Goal: Information Seeking & Learning: Learn about a topic

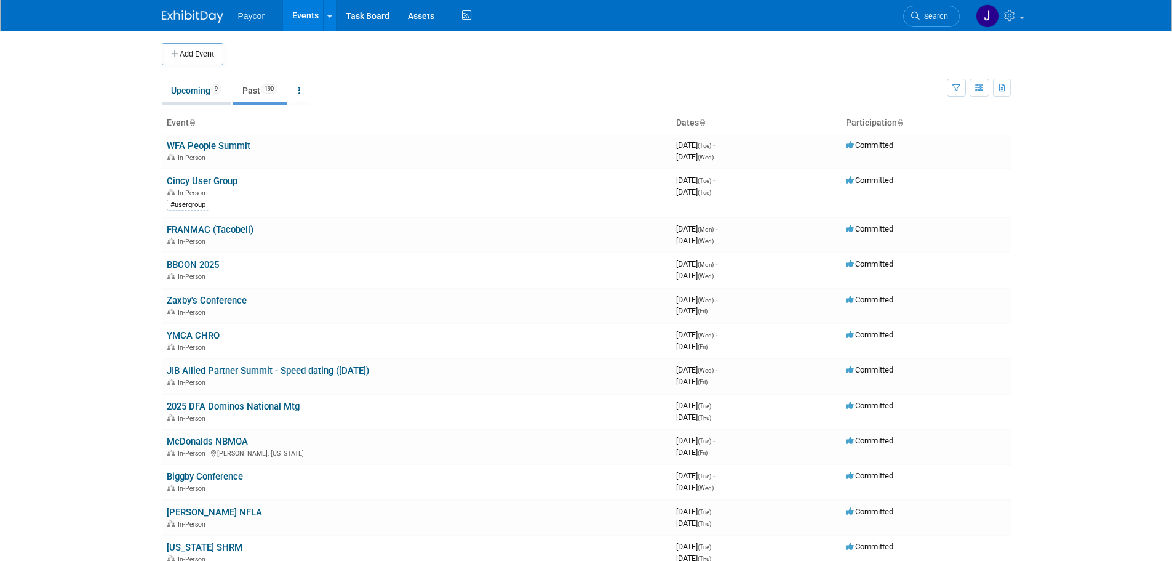
click at [193, 89] on link "Upcoming 9" at bounding box center [196, 90] width 69 height 23
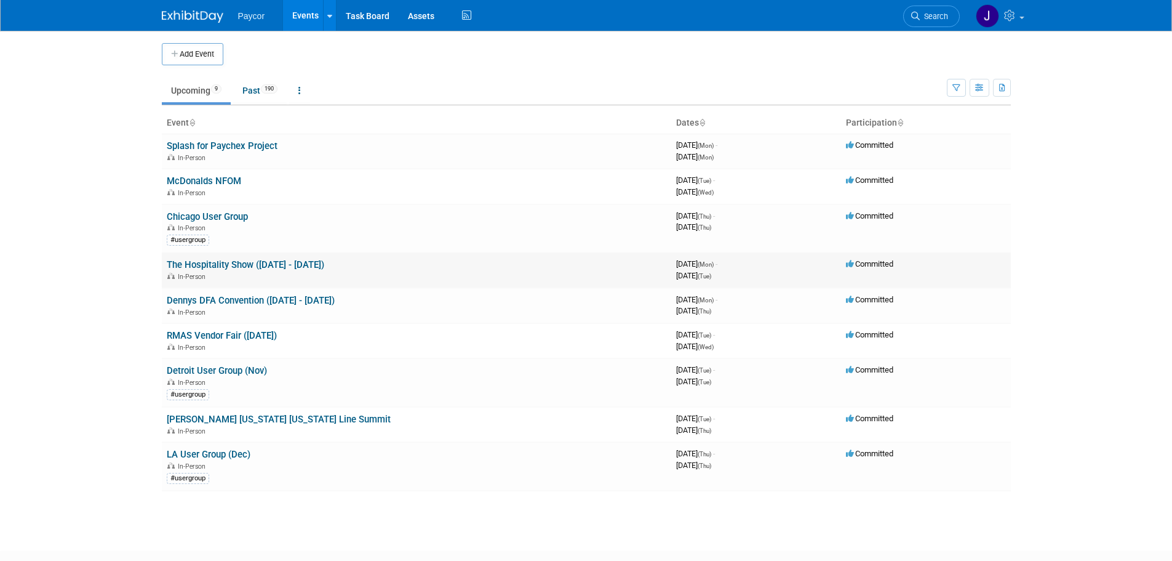
click at [238, 263] on link "The Hospitality Show ([DATE] - [DATE])" at bounding box center [246, 264] width 158 height 11
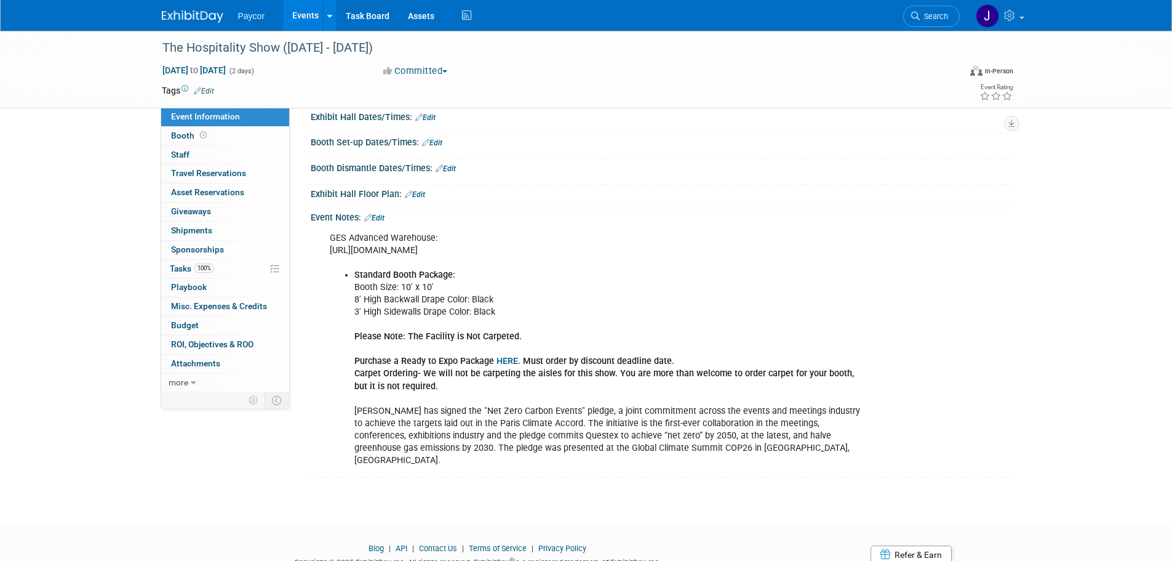
scroll to position [123, 0]
drag, startPoint x: 415, startPoint y: 324, endPoint x: 480, endPoint y: 337, distance: 66.0
click at [480, 337] on li "Standard Booth Package: Booth Size: 10' x 10' 8' High Backwall Drape Color: Bla…" at bounding box center [611, 367] width 514 height 198
drag, startPoint x: 482, startPoint y: 337, endPoint x: 414, endPoint y: 330, distance: 68.7
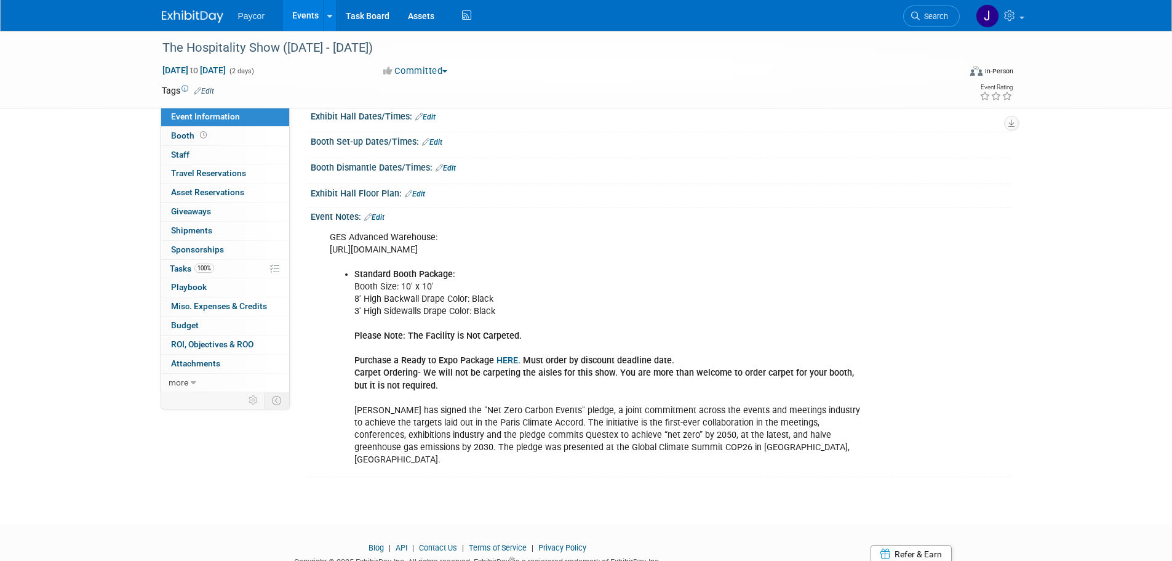
click at [414, 330] on li "Standard Booth Package: Booth Size: 10' x 10' 8' High Backwall Drape Color: Bla…" at bounding box center [611, 367] width 514 height 198
click at [223, 138] on link "Booth" at bounding box center [225, 136] width 128 height 18
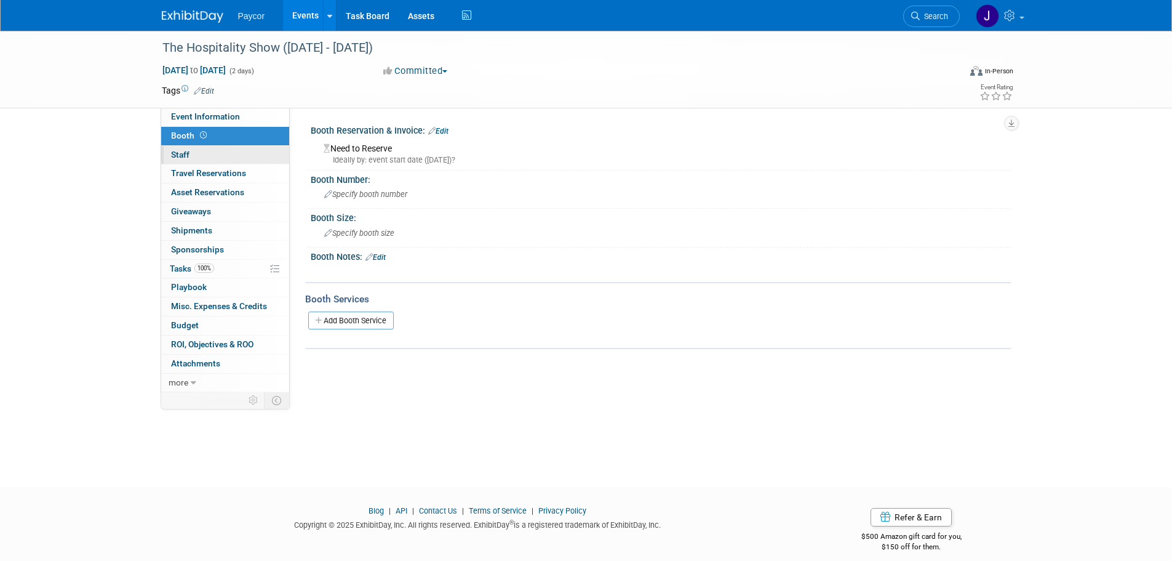
click at [228, 151] on link "0 Staff 0" at bounding box center [225, 155] width 128 height 18
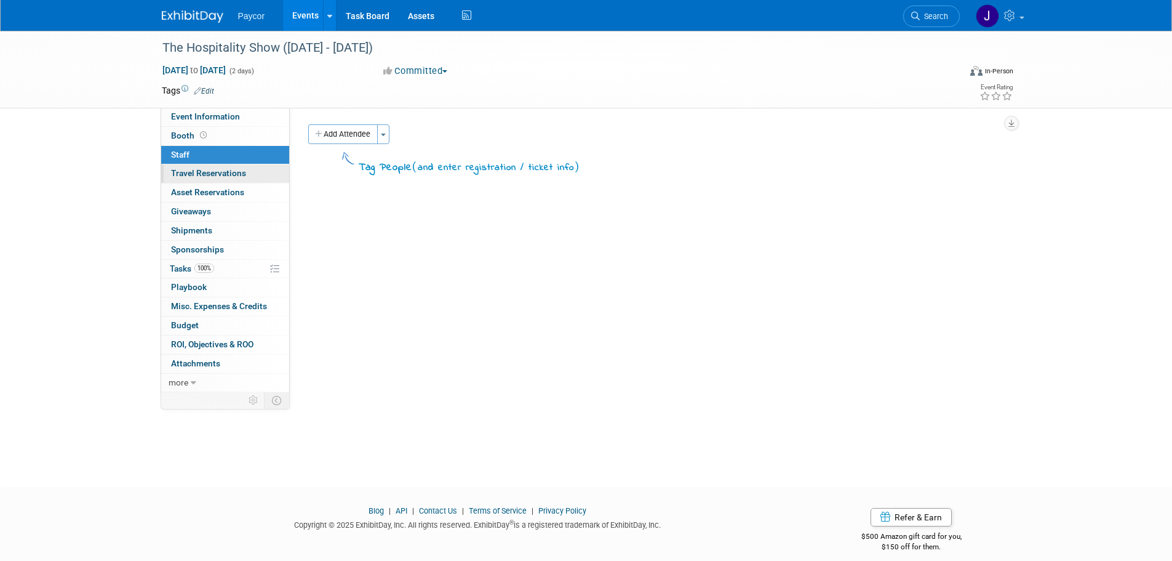
click at [261, 172] on link "0 Travel Reservations 0" at bounding box center [225, 173] width 128 height 18
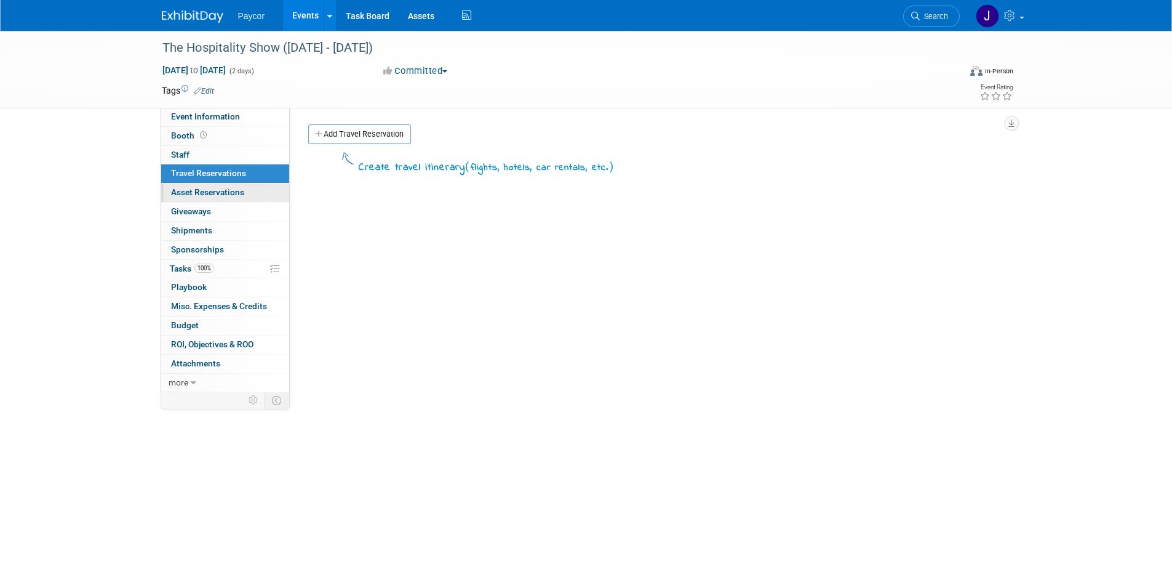
click at [262, 186] on link "0 Asset Reservations 0" at bounding box center [225, 192] width 128 height 18
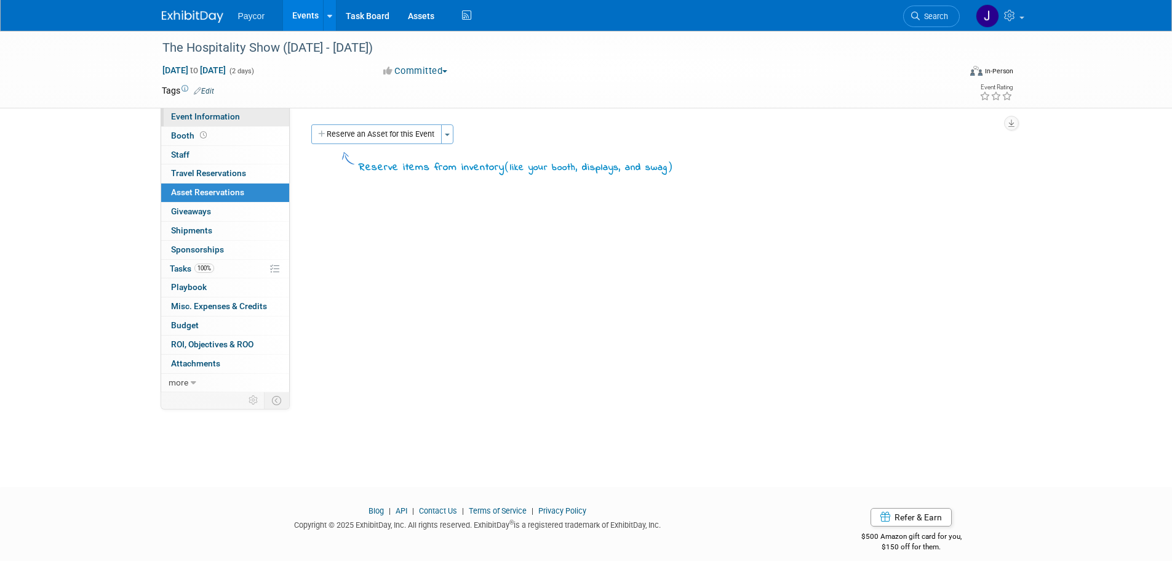
click at [248, 119] on link "Event Information" at bounding box center [225, 117] width 128 height 18
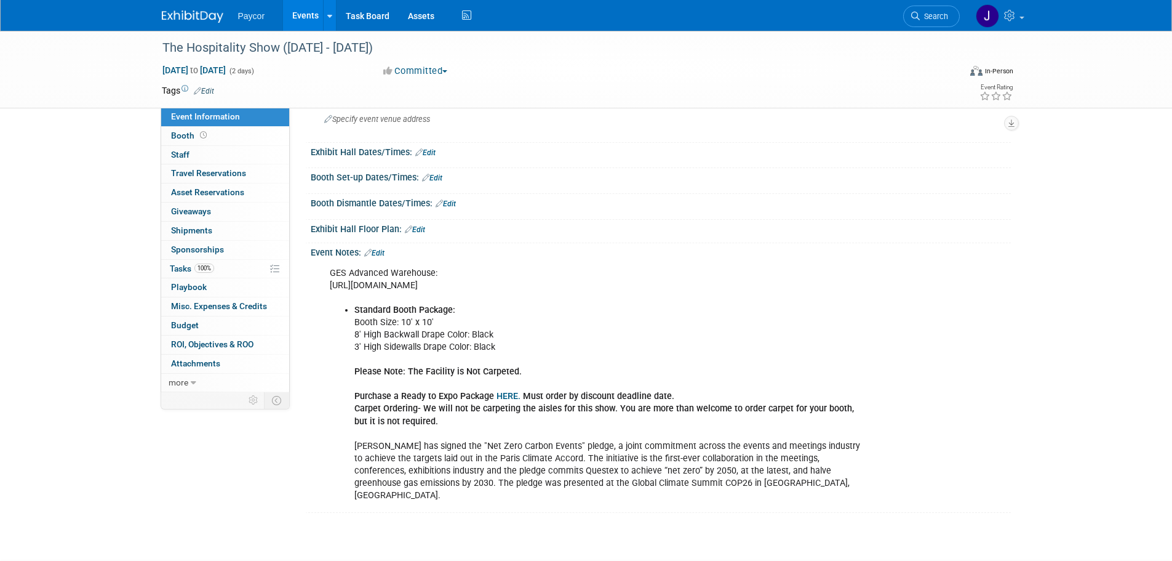
scroll to position [185, 0]
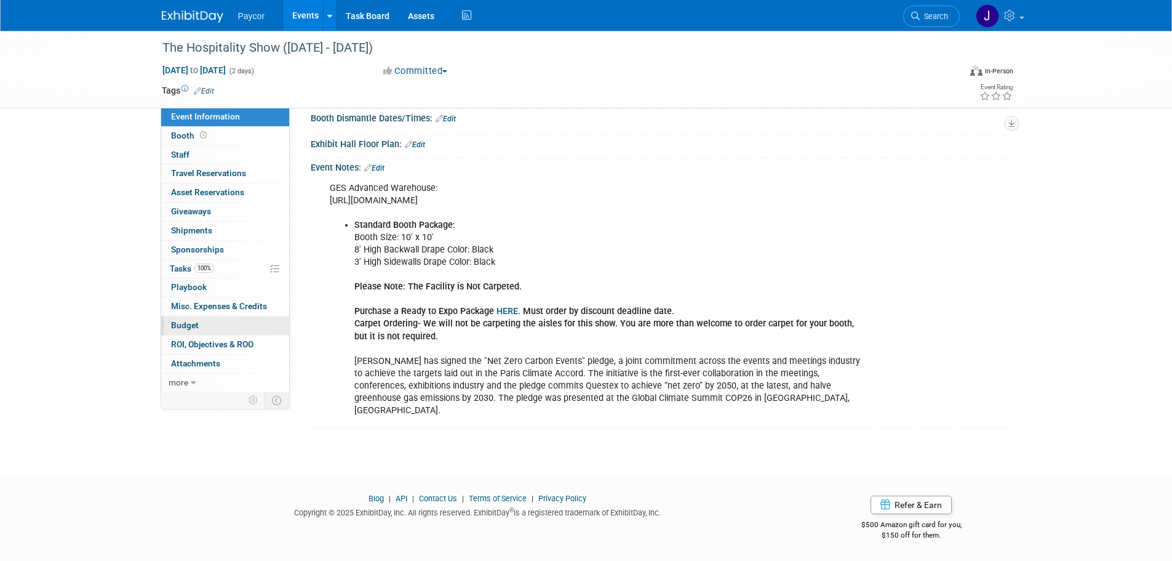
click at [211, 325] on link "Budget" at bounding box center [225, 325] width 128 height 18
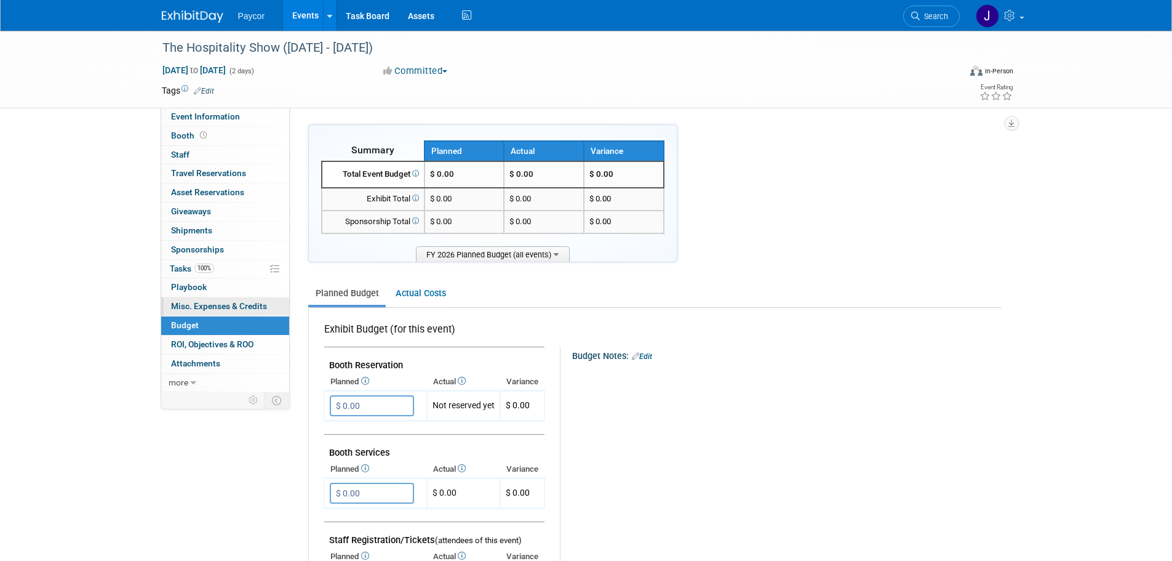
click at [212, 304] on span "Misc. Expenses & Credits 0" at bounding box center [219, 306] width 96 height 10
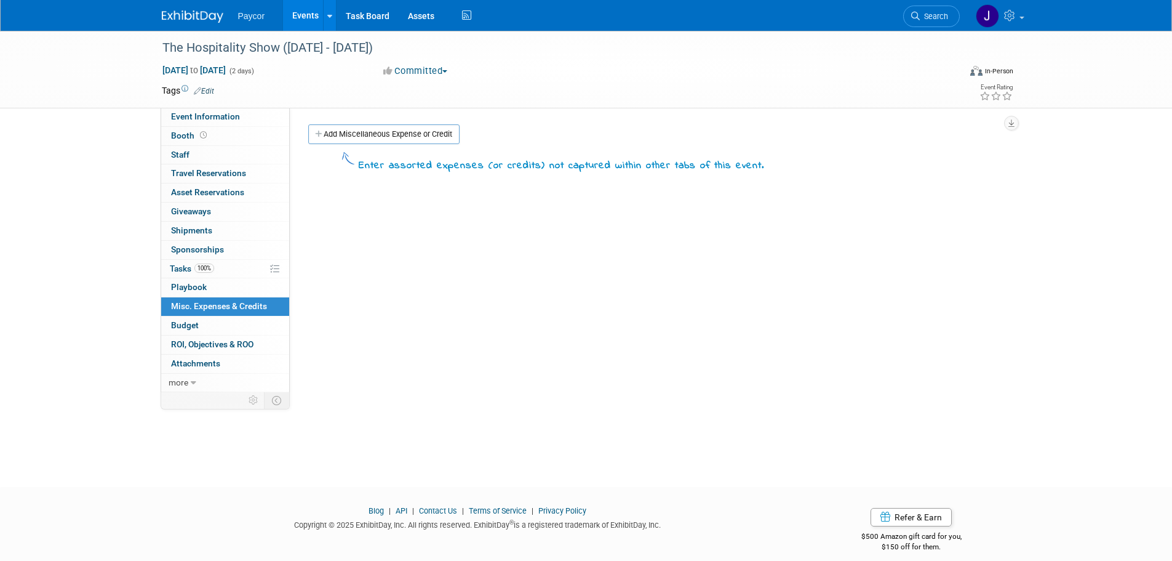
click at [225, 282] on link "0 Playbook 0" at bounding box center [225, 287] width 128 height 18
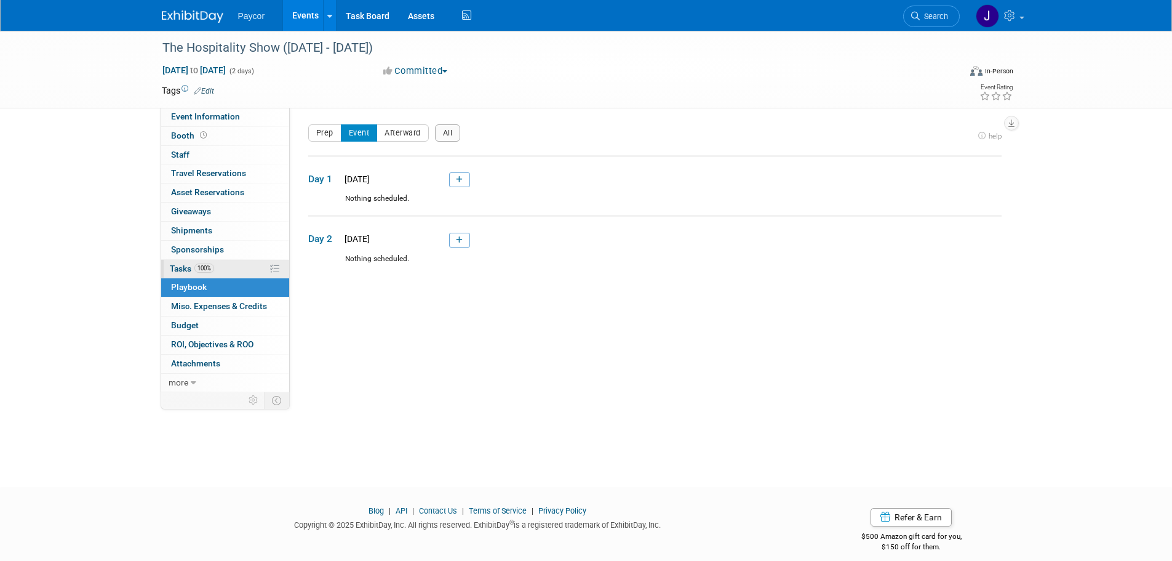
click at [238, 264] on link "100% Tasks 100%" at bounding box center [225, 269] width 128 height 18
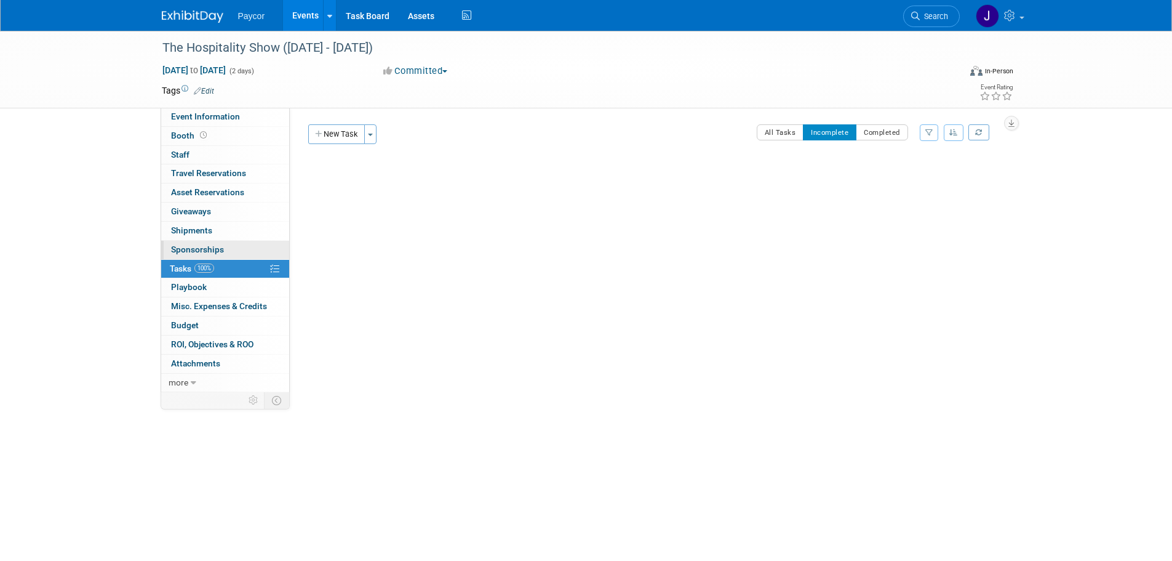
click at [238, 244] on link "0 Sponsorships 0" at bounding box center [225, 250] width 128 height 18
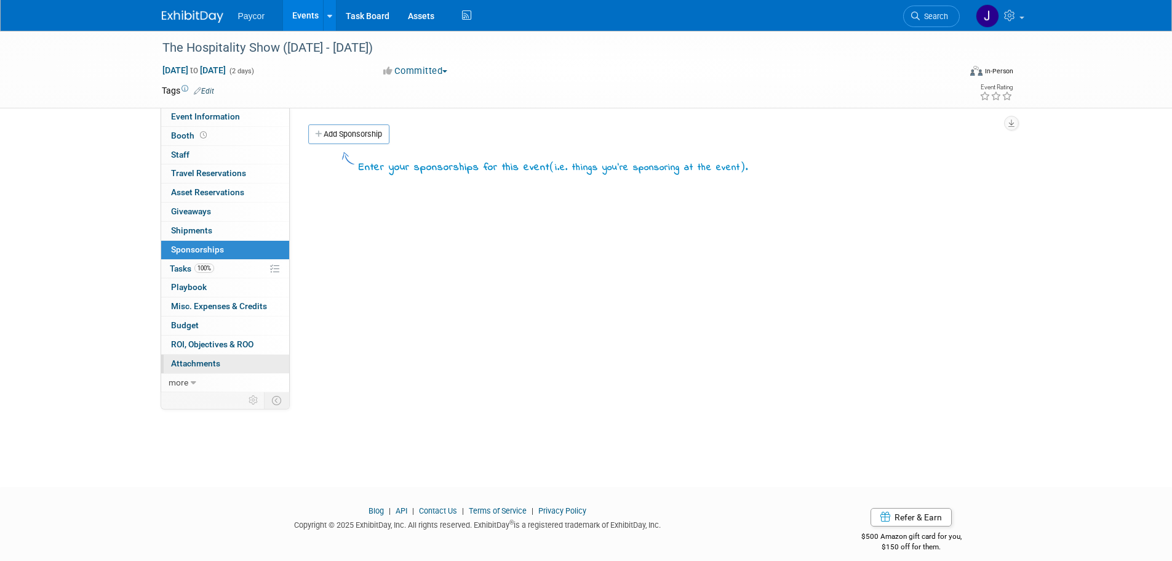
click at [198, 359] on span "Attachments 0" at bounding box center [195, 363] width 49 height 10
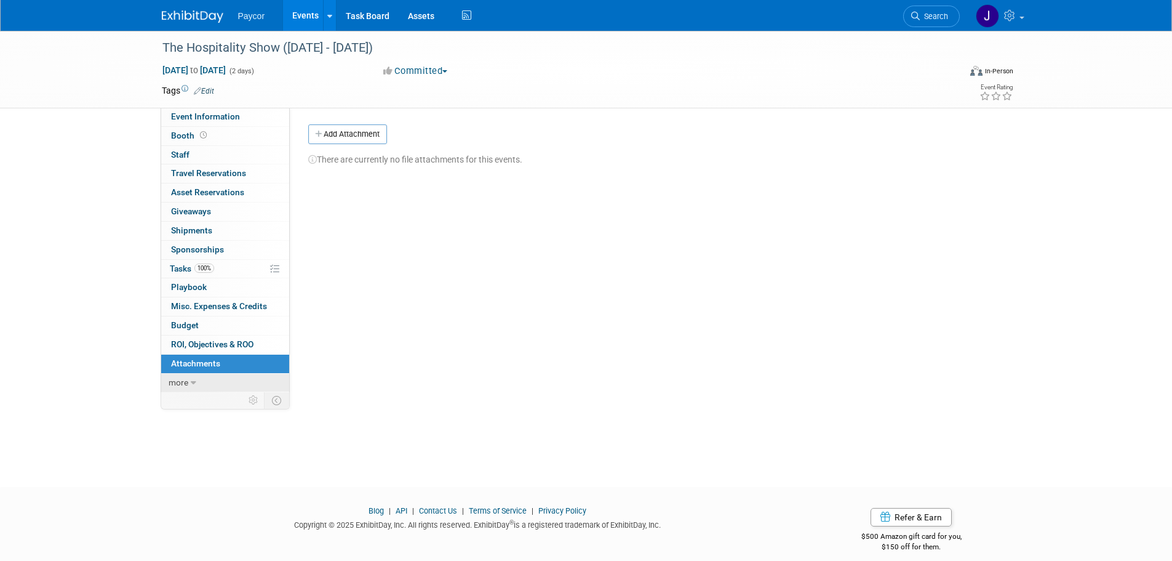
click at [180, 375] on link "more" at bounding box center [225, 382] width 128 height 18
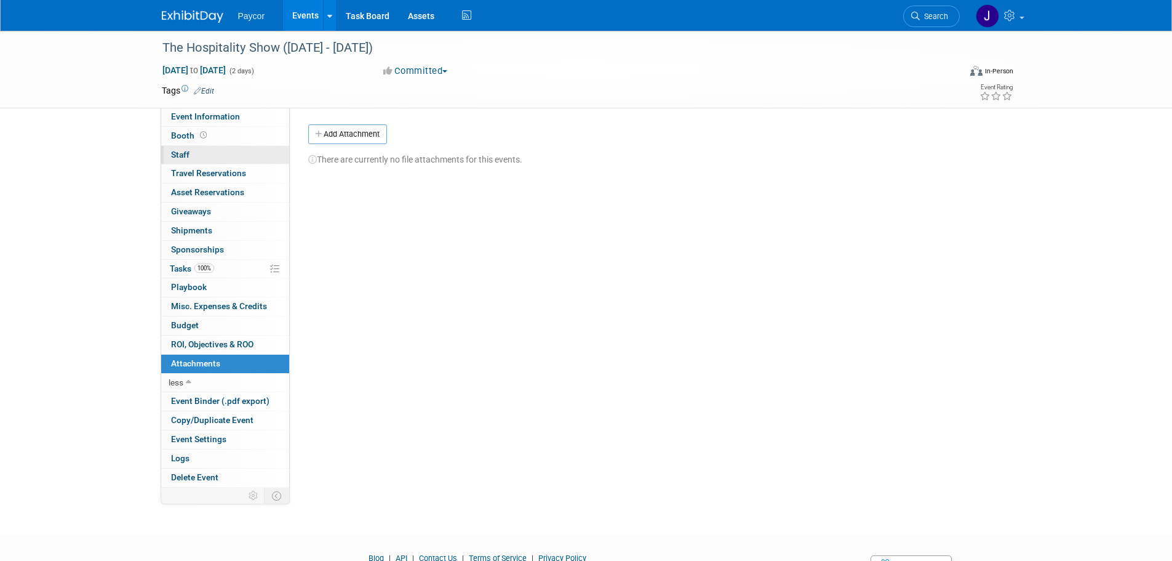
click at [214, 154] on link "0 Staff 0" at bounding box center [225, 155] width 128 height 18
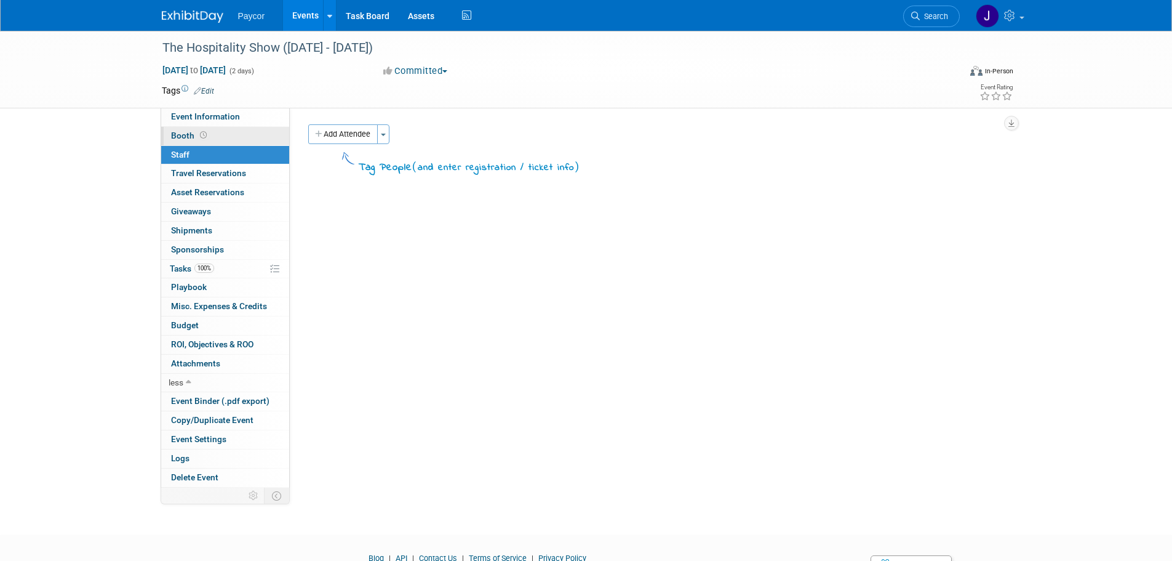
click at [217, 136] on link "Booth" at bounding box center [225, 136] width 128 height 18
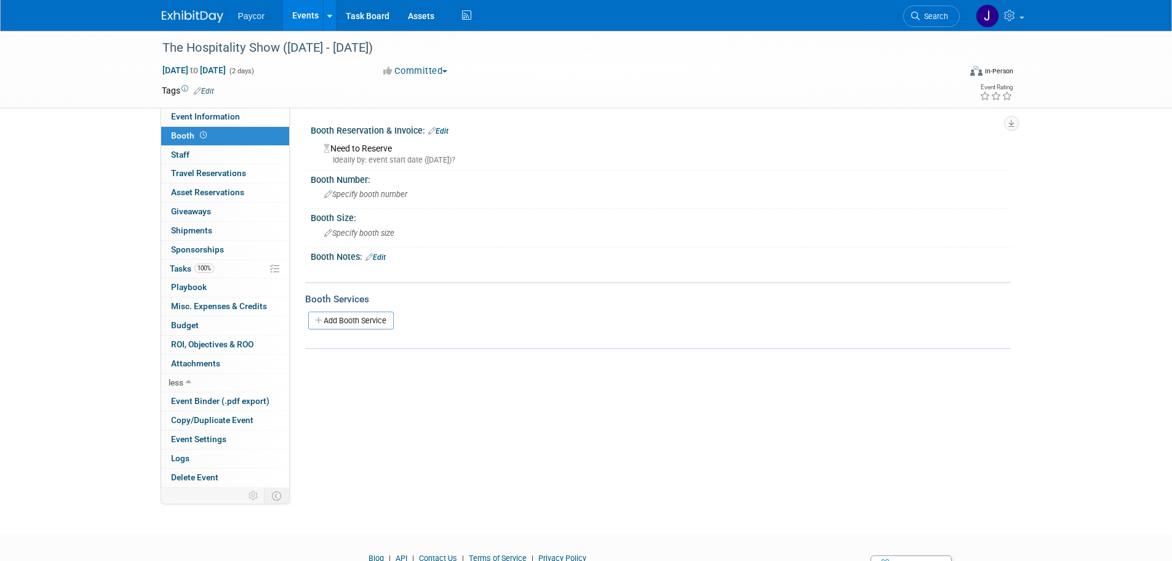
click at [346, 145] on div "Need to Reserve Ideally by: event start date (Mon. Oct 27, 2025)?" at bounding box center [661, 152] width 682 height 26
click at [327, 146] on icon at bounding box center [327, 148] width 7 height 9
click at [449, 131] on link "Edit" at bounding box center [438, 131] width 20 height 9
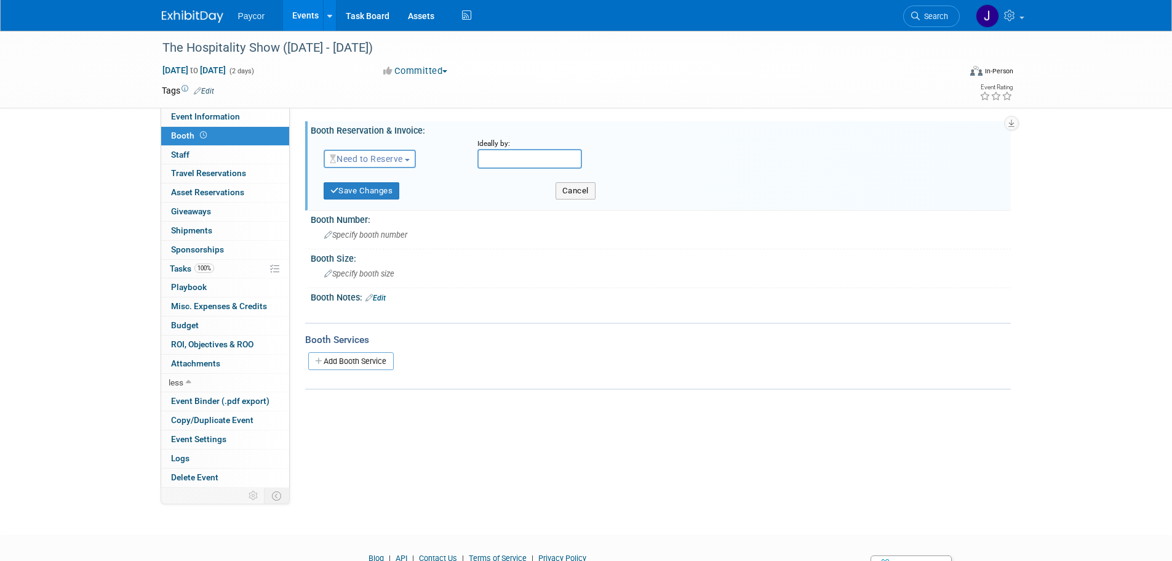
click at [393, 161] on span "Need to Reserve" at bounding box center [366, 159] width 73 height 10
click at [393, 192] on link "Reserved" at bounding box center [390, 196] width 132 height 17
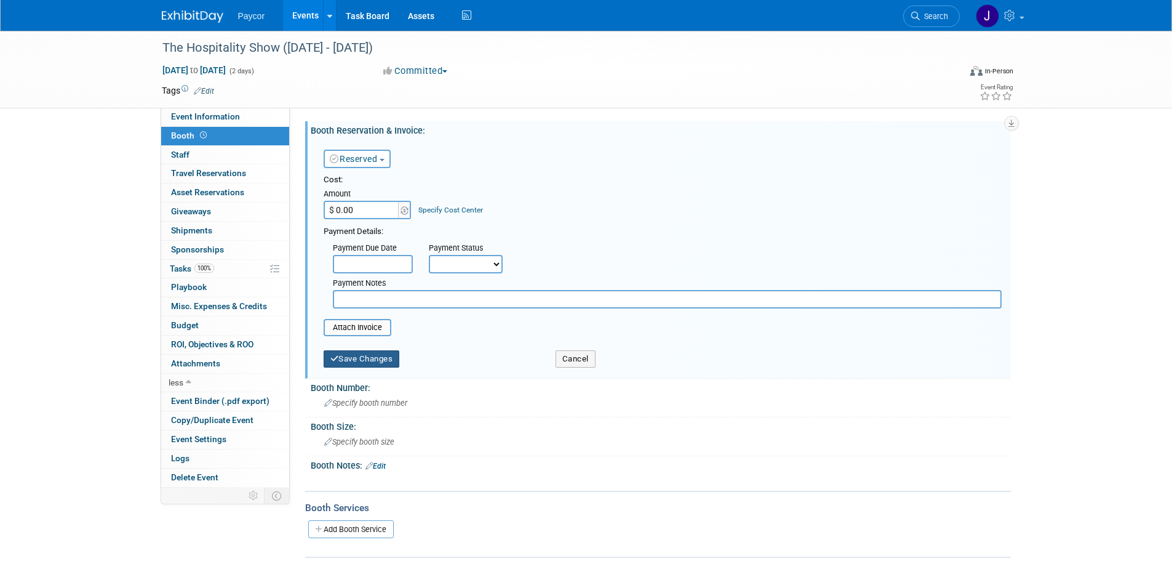
click at [386, 361] on button "Save Changes" at bounding box center [362, 358] width 76 height 17
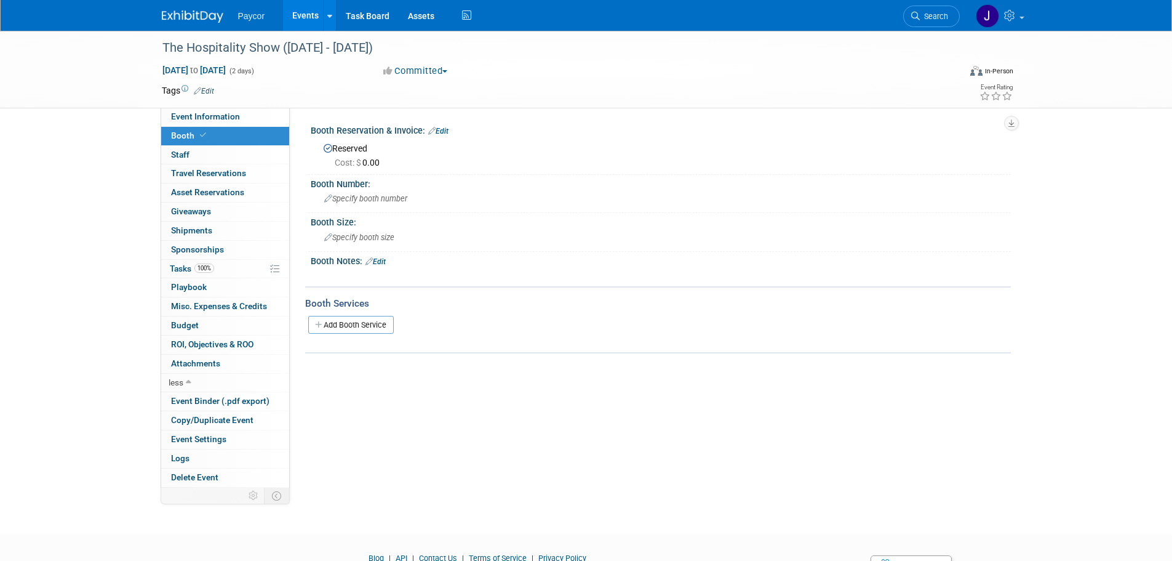
click at [318, 17] on link "Events" at bounding box center [305, 15] width 45 height 31
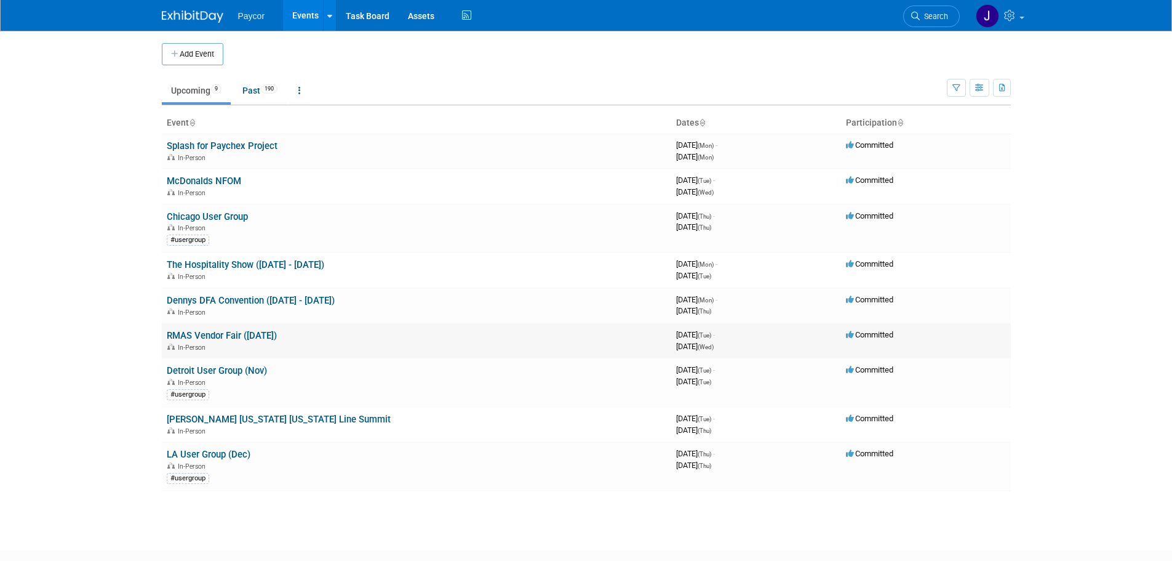
click at [205, 335] on link "RMAS Vendor Fair ([DATE])" at bounding box center [222, 335] width 110 height 11
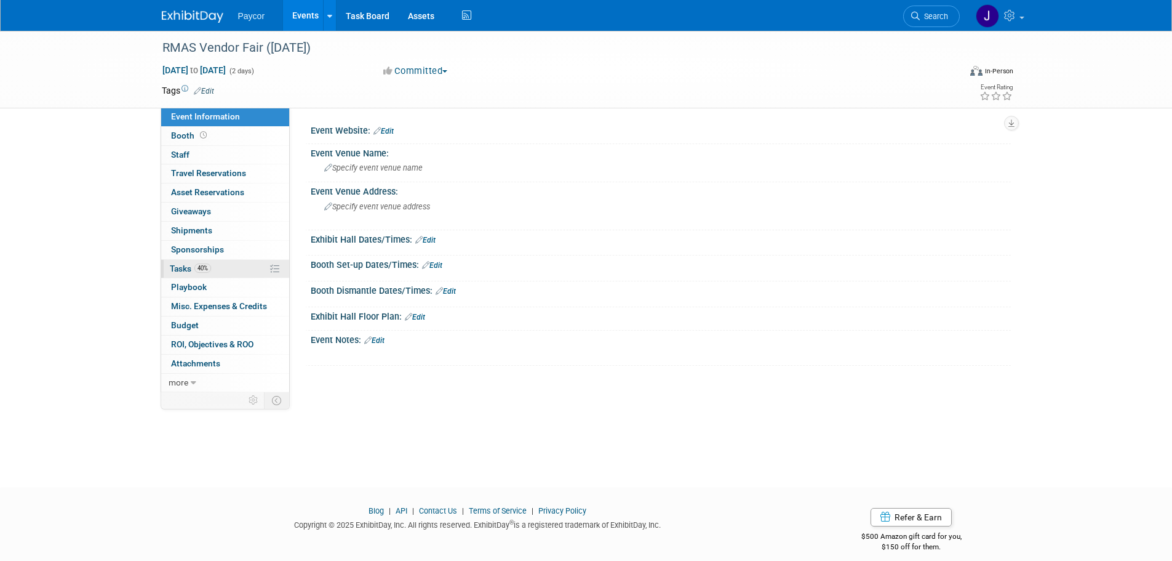
click at [229, 265] on link "40% Tasks 40%" at bounding box center [225, 269] width 128 height 18
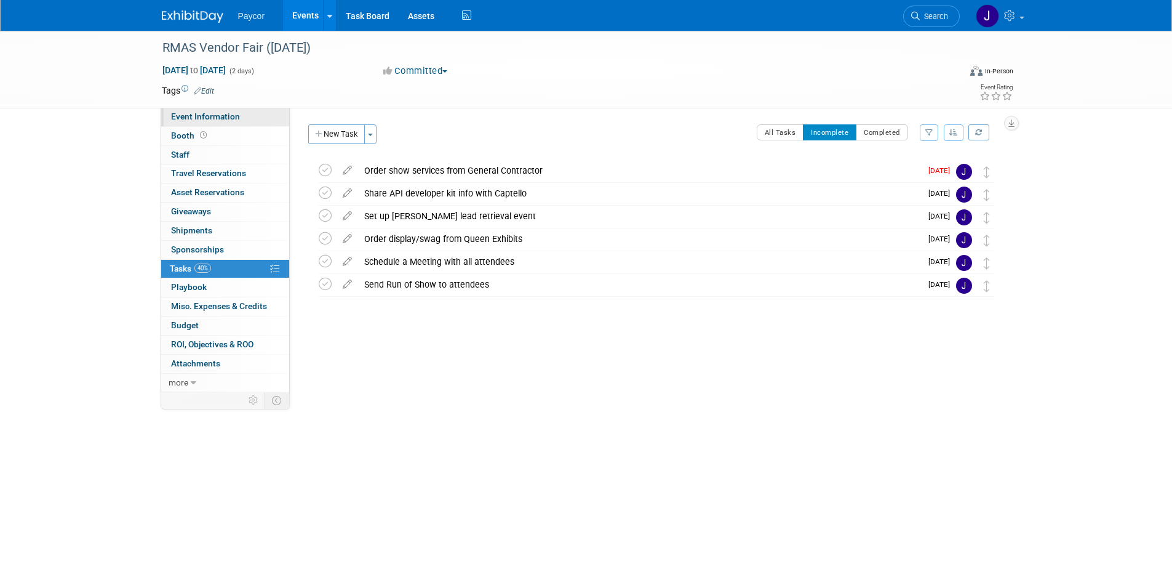
click at [193, 116] on span "Event Information" at bounding box center [205, 116] width 69 height 10
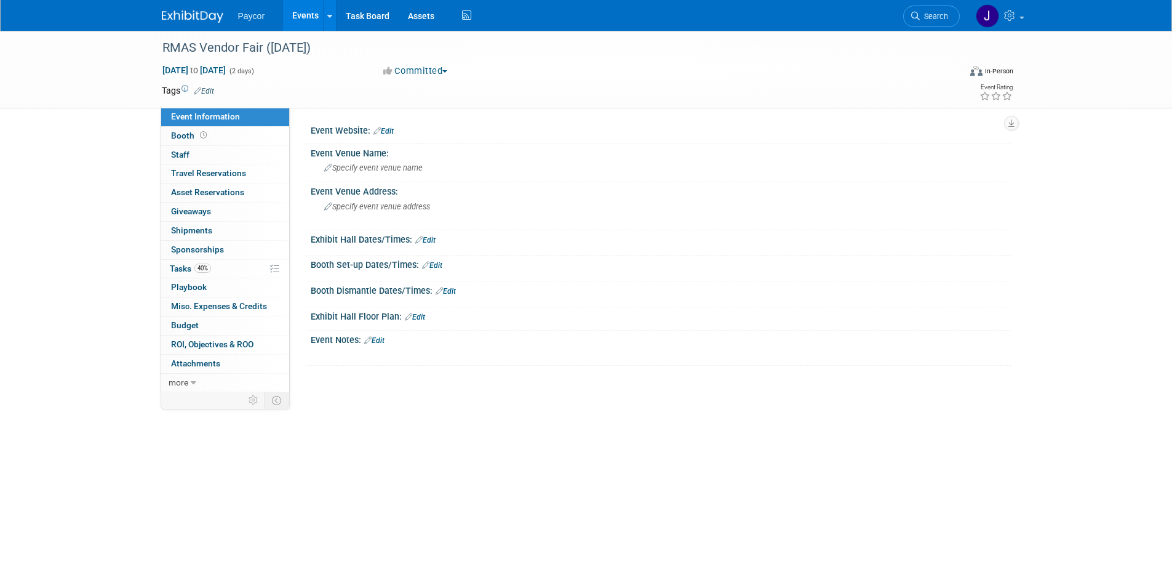
click at [380, 339] on link "Edit" at bounding box center [374, 340] width 20 height 9
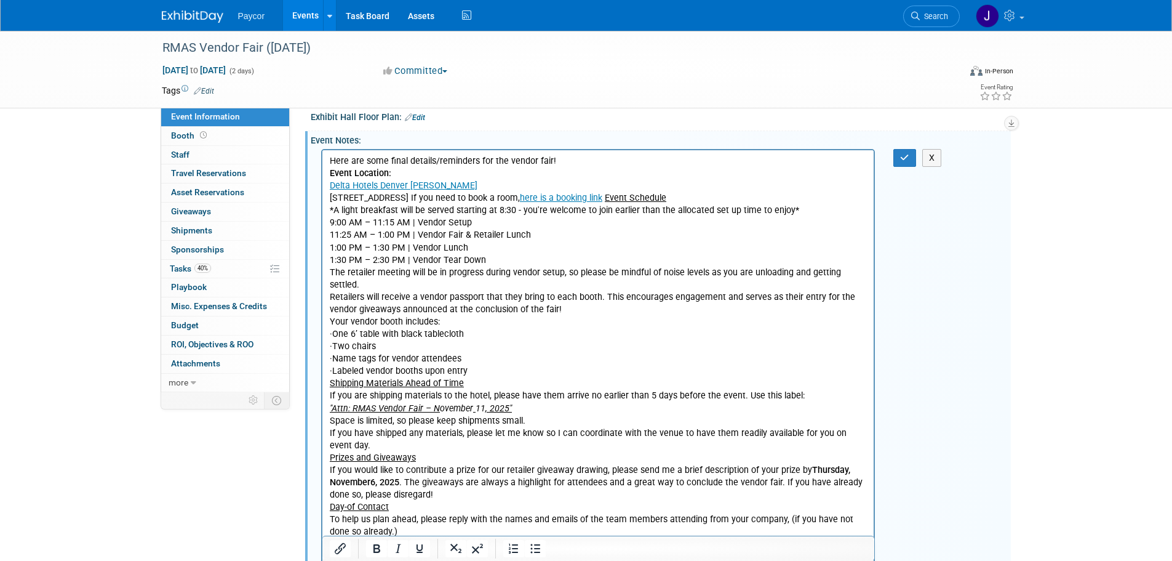
scroll to position [128, 0]
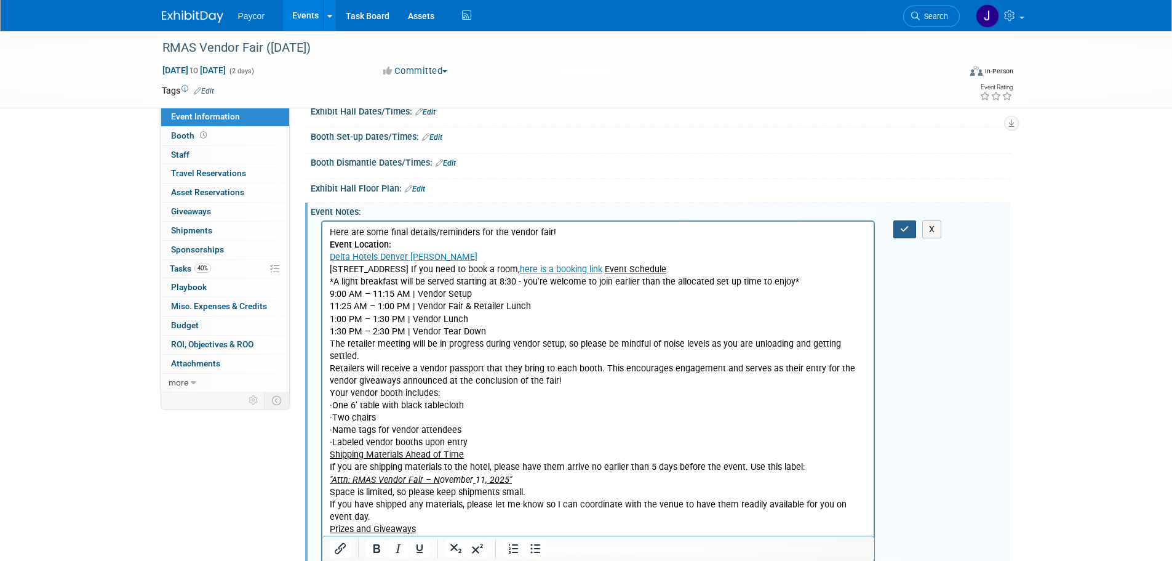
click at [905, 228] on icon "button" at bounding box center [904, 229] width 9 height 9
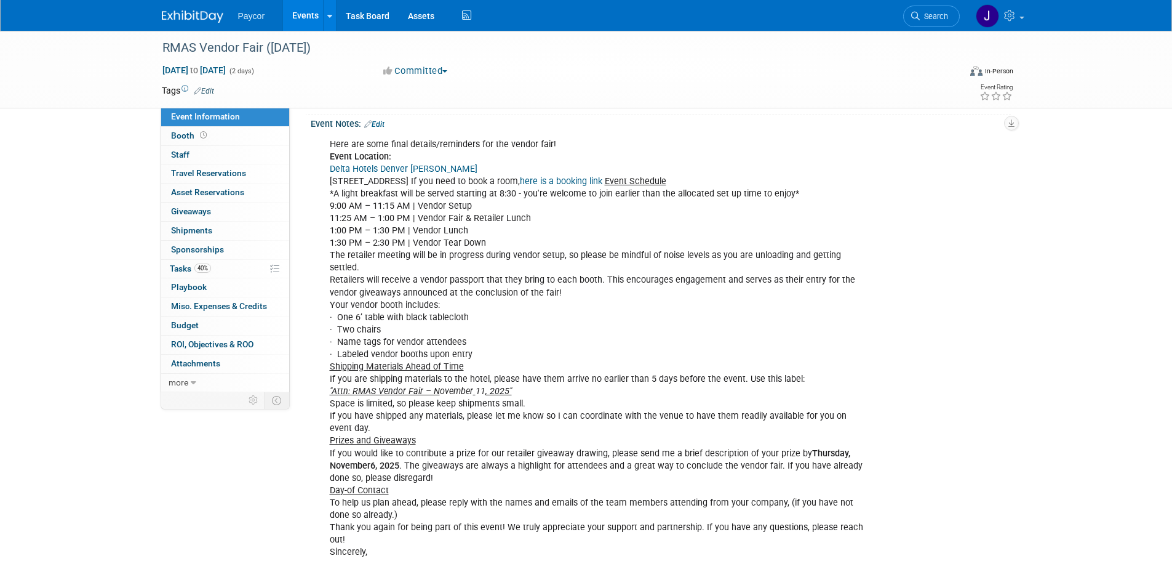
scroll to position [123, 0]
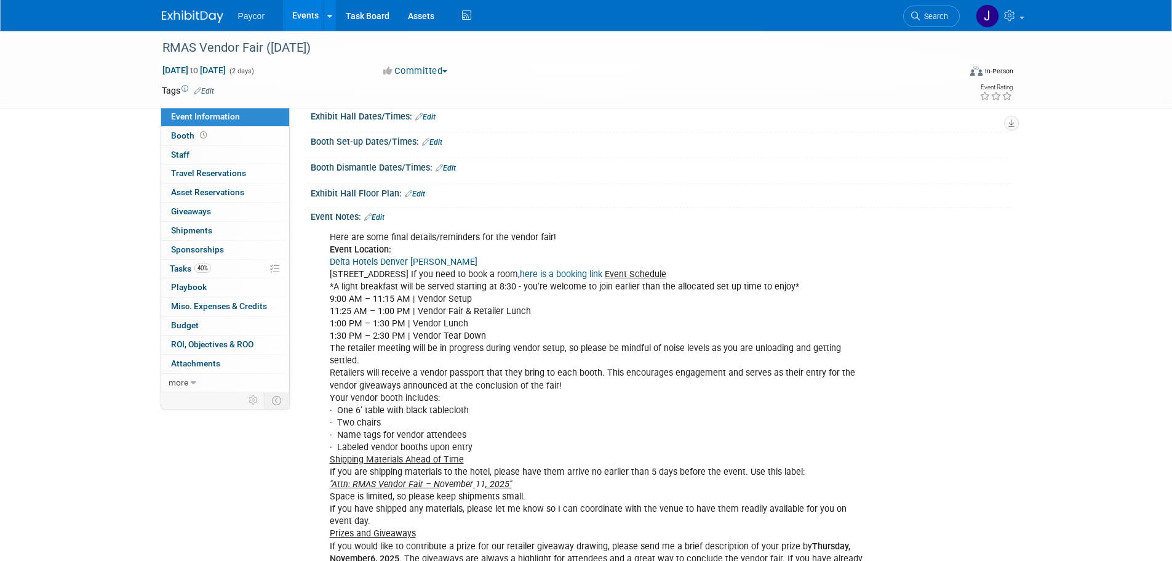
drag, startPoint x: 329, startPoint y: 259, endPoint x: 479, endPoint y: 273, distance: 151.4
click at [479, 273] on div "Here are some final details/reminders for the vendor fair! Event Location: Delt…" at bounding box center [598, 484] width 554 height 519
copy div "Delta Hotels Denver Thornton 10 E 120th Ave, Northglenn, CO 80233"
click at [601, 312] on div "Here are some final details/reminders for the vendor fair! Event Location: Delt…" at bounding box center [598, 484] width 554 height 519
click at [673, 274] on div "Here are some final details/reminders for the vendor fair! Event Location: Delt…" at bounding box center [598, 484] width 554 height 519
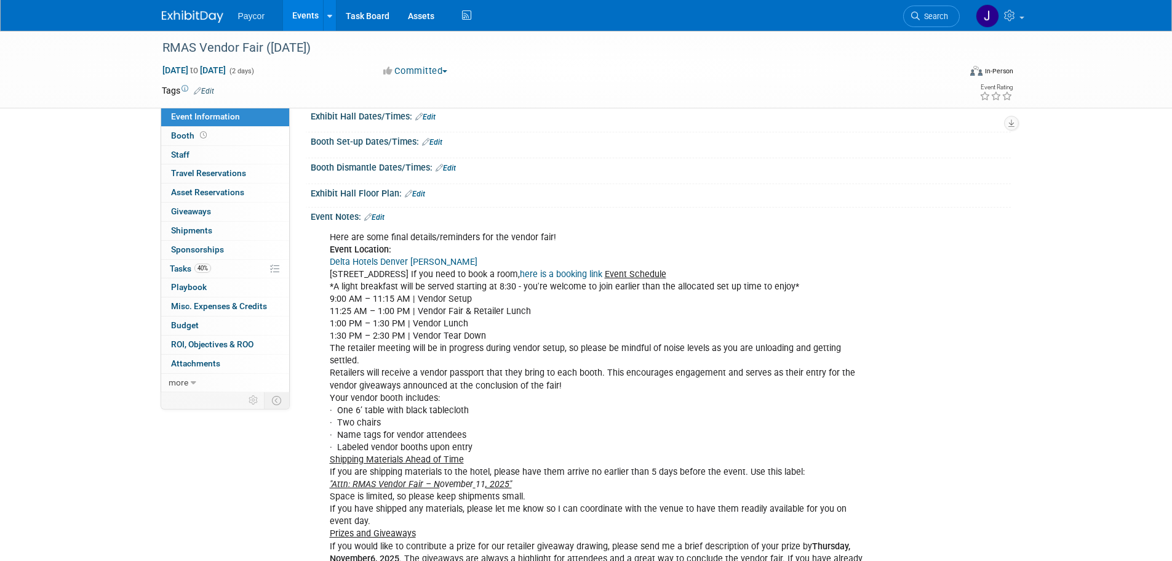
drag, startPoint x: 675, startPoint y: 274, endPoint x: 687, endPoint y: 431, distance: 157.3
click at [687, 431] on div "Here are some final details/reminders for the vendor fair! Event Location: Delt…" at bounding box center [598, 484] width 554 height 519
copy div "Event Schedule *A light breakfast will be served starting at 8:30 - you're welc…"
click at [806, 393] on div "Here are some final details/reminders for the vendor fair! Event Location: Delt…" at bounding box center [598, 484] width 554 height 519
drag, startPoint x: 548, startPoint y: 459, endPoint x: 734, endPoint y: 459, distance: 186.4
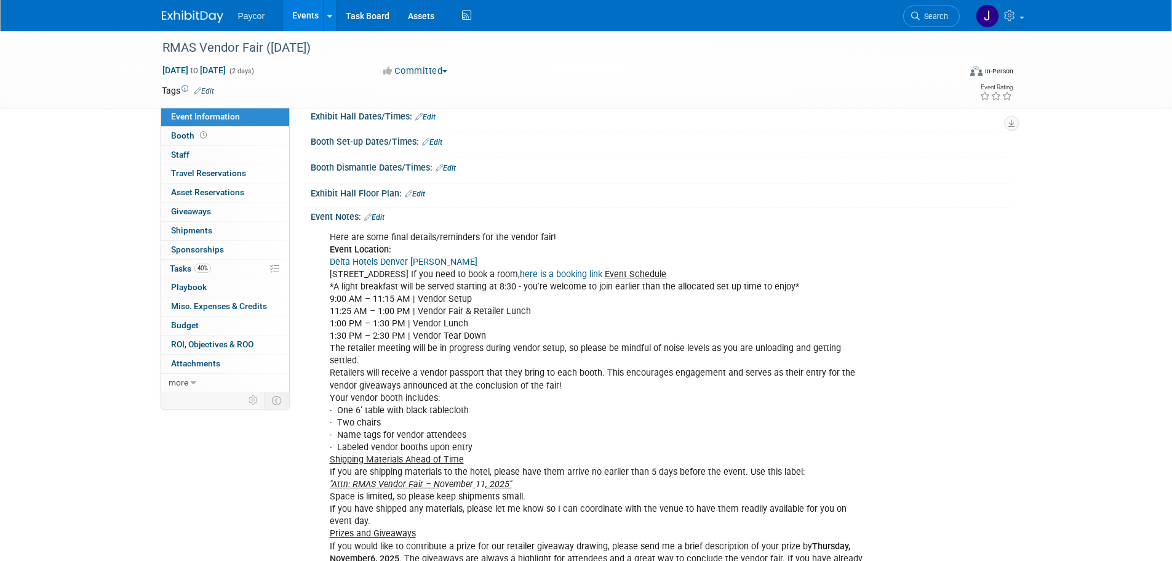
click at [734, 459] on div "Here are some final details/reminders for the vendor fair! Event Location: Delt…" at bounding box center [598, 484] width 554 height 519
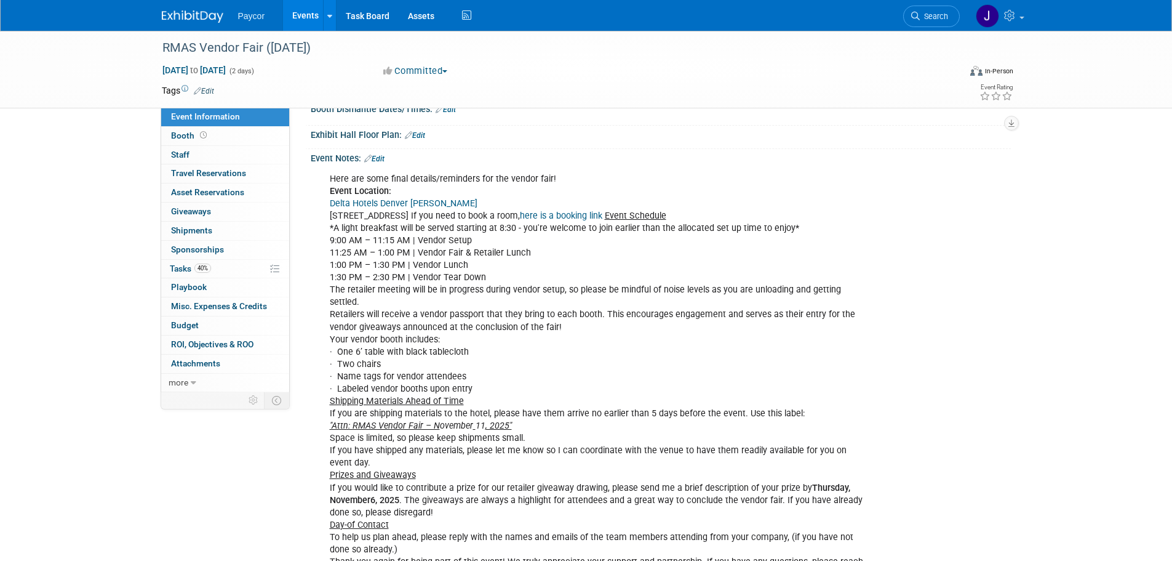
scroll to position [246, 0]
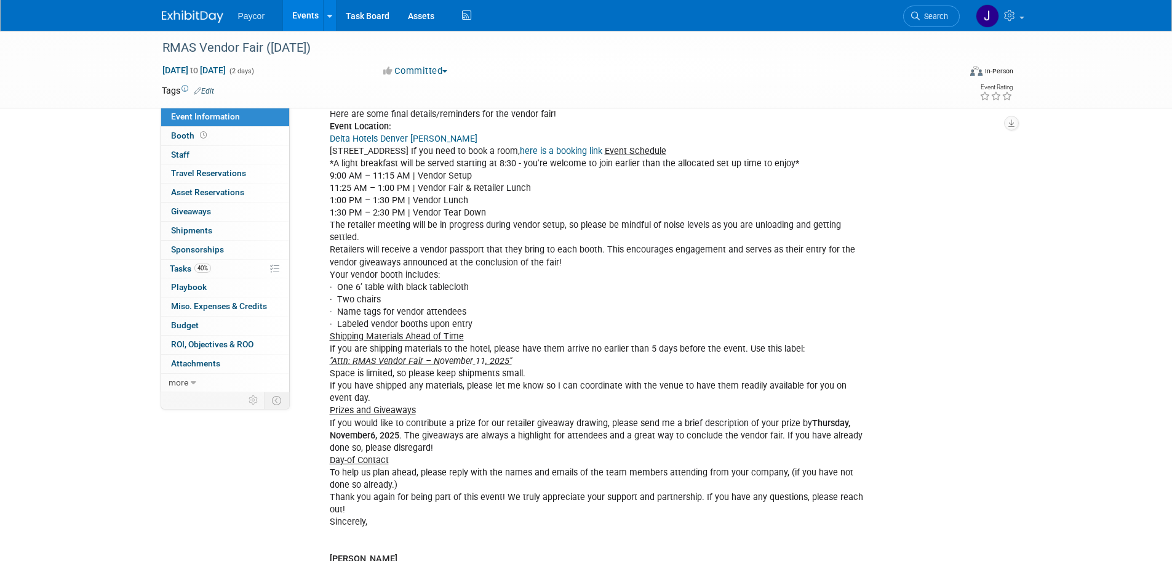
drag, startPoint x: 490, startPoint y: 413, endPoint x: 756, endPoint y: 410, distance: 265.2
click at [756, 410] on div "Here are some final details/reminders for the vendor fair! Event Location: Delt…" at bounding box center [598, 361] width 554 height 519
drag, startPoint x: 436, startPoint y: 422, endPoint x: 562, endPoint y: 473, distance: 136.7
click at [562, 473] on div "Here are some final details/reminders for the vendor fair! Event Location: Delt…" at bounding box center [598, 361] width 554 height 519
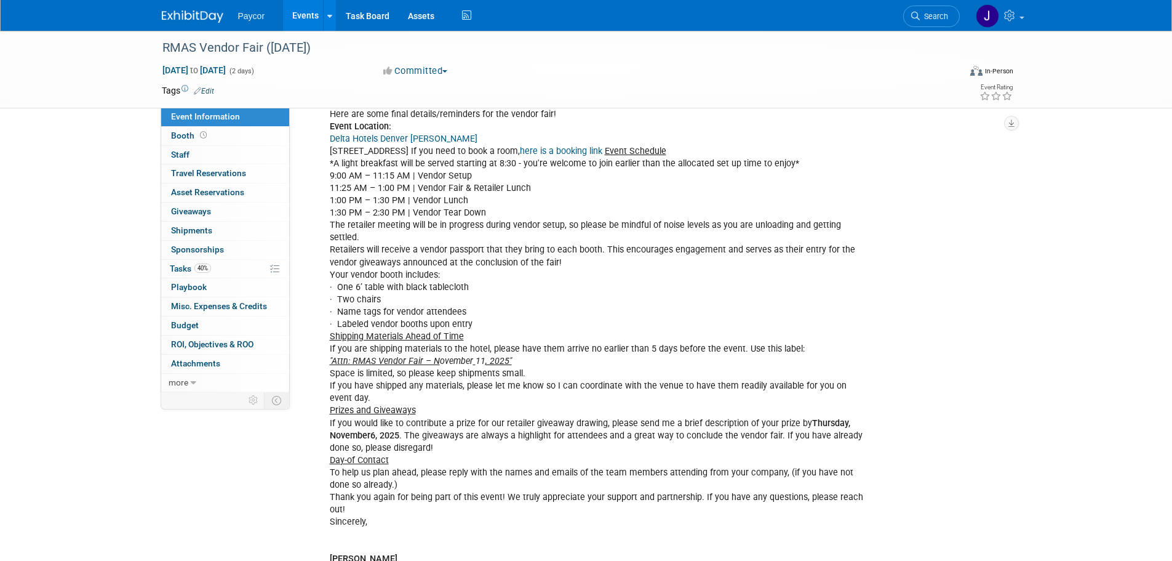
click at [564, 474] on div "Here are some final details/reminders for the vendor fair! Event Location: Delt…" at bounding box center [598, 361] width 554 height 519
drag, startPoint x: 445, startPoint y: 410, endPoint x: 844, endPoint y: 412, distance: 399.3
click at [844, 412] on div "Here are some final details/reminders for the vendor fair! Event Location: Delt…" at bounding box center [598, 361] width 554 height 519
click at [845, 412] on div "Here are some final details/reminders for the vendor fair! Event Location: Delt…" at bounding box center [598, 361] width 554 height 519
drag, startPoint x: 442, startPoint y: 420, endPoint x: 519, endPoint y: 495, distance: 107.5
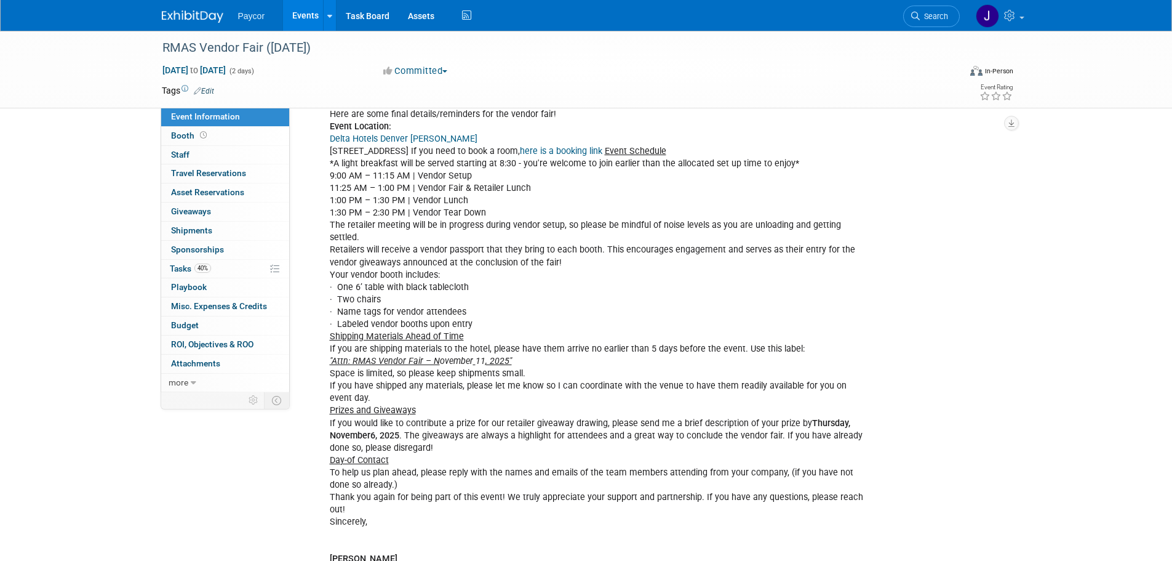
click at [519, 495] on div "Here are some final details/reminders for the vendor fair! Event Location: Delt…" at bounding box center [598, 361] width 554 height 519
click at [520, 495] on div "Here are some final details/reminders for the vendor fair! Event Location: Delt…" at bounding box center [598, 361] width 554 height 519
drag, startPoint x: 530, startPoint y: 485, endPoint x: 736, endPoint y: 484, distance: 206.1
click at [732, 485] on div "Here are some final details/reminders for the vendor fair! Event Location: Delt…" at bounding box center [598, 361] width 554 height 519
click at [738, 484] on div "Here are some final details/reminders for the vendor fair! Event Location: Delt…" at bounding box center [598, 361] width 554 height 519
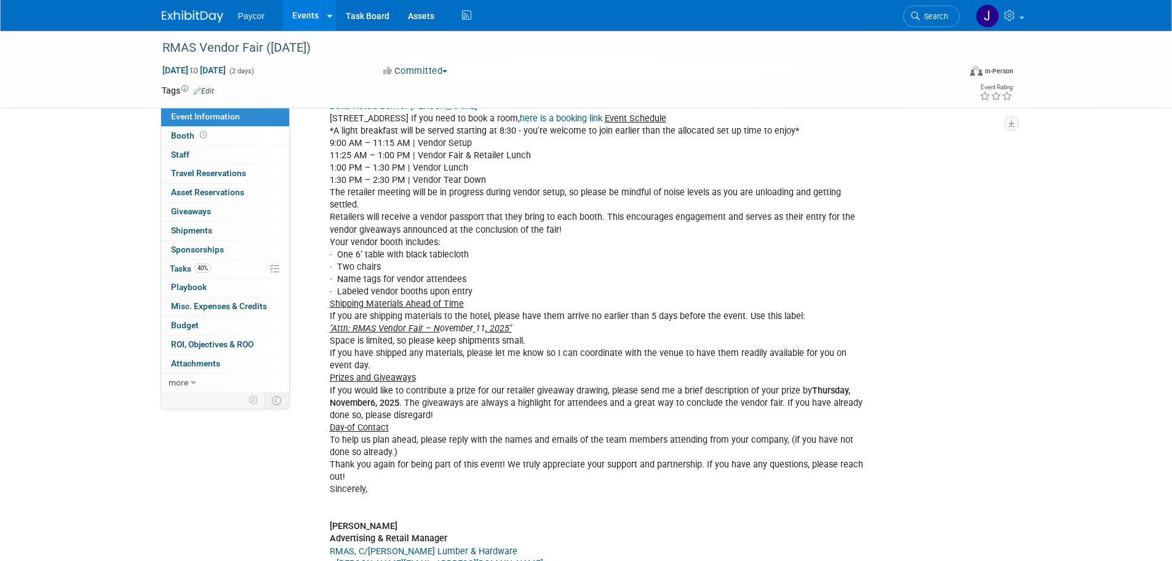
scroll to position [323, 0]
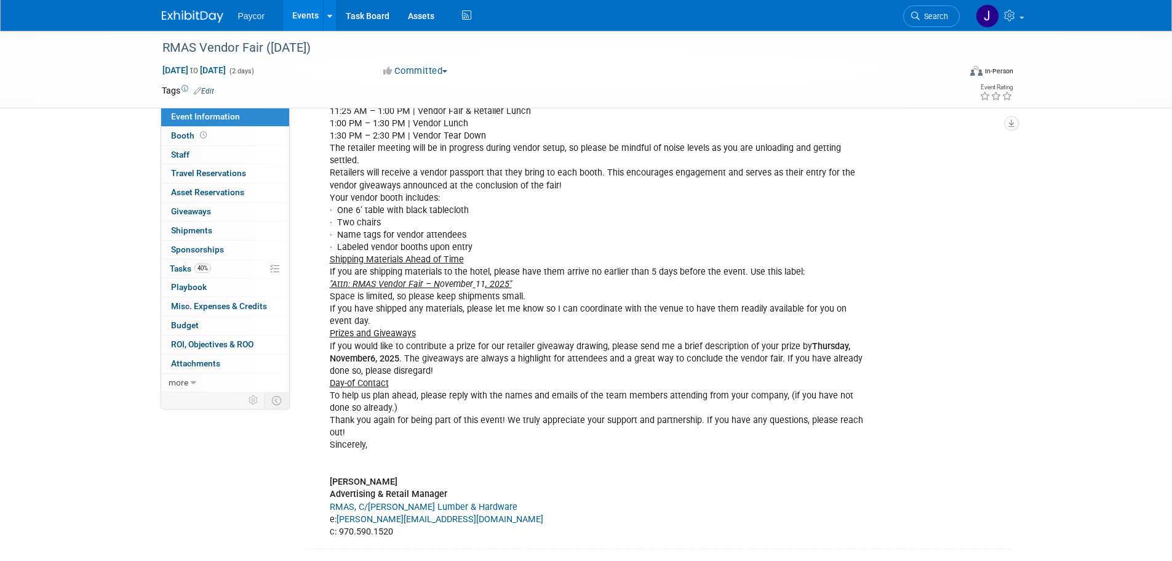
drag, startPoint x: 394, startPoint y: 515, endPoint x: 325, endPoint y: 469, distance: 82.6
click at [325, 469] on div "Here are some final details/reminders for the vendor fair! Event Location: Delt…" at bounding box center [598, 284] width 554 height 519
copy div "Jenifer Schreiner Advertising & Retail Manager RMAS, C/O Moore Lumber & Hardwar…"
click at [571, 491] on div "Here are some final details/reminders for the vendor fair! Event Location: Delt…" at bounding box center [598, 284] width 554 height 519
